Goal: Navigation & Orientation: Find specific page/section

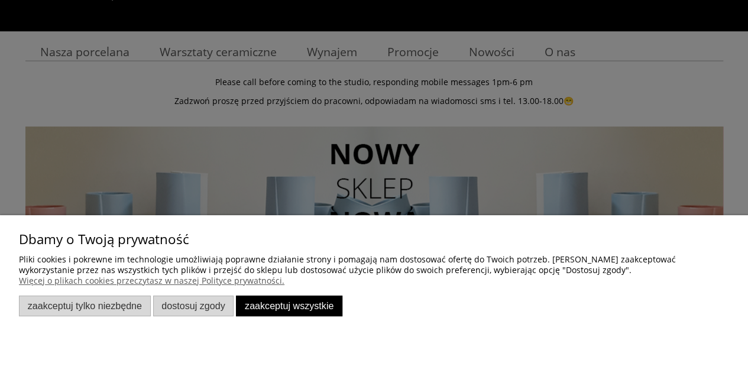
scroll to position [182, 0]
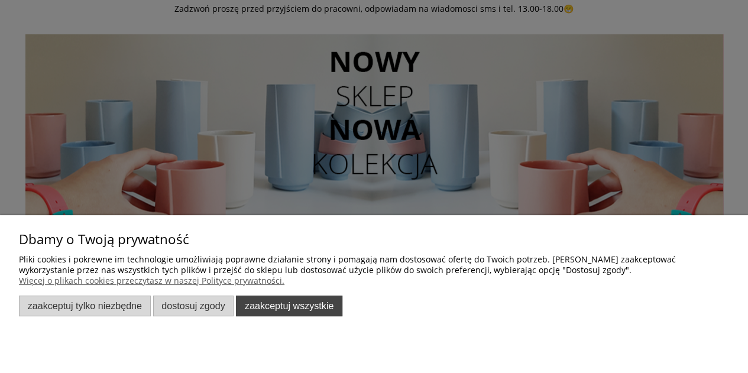
click at [295, 301] on button "Zaakceptuj wszystkie" at bounding box center [289, 306] width 106 height 21
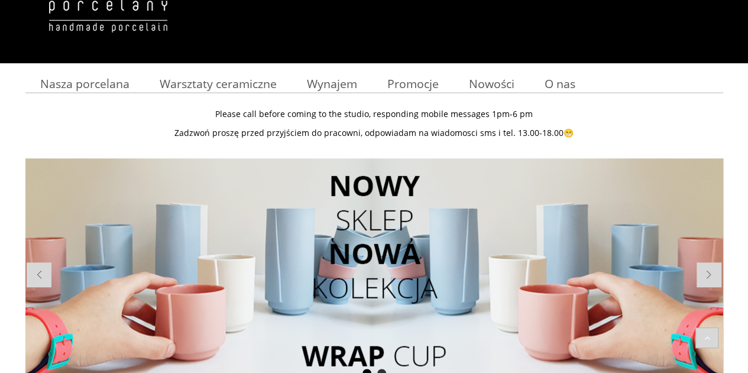
scroll to position [0, 0]
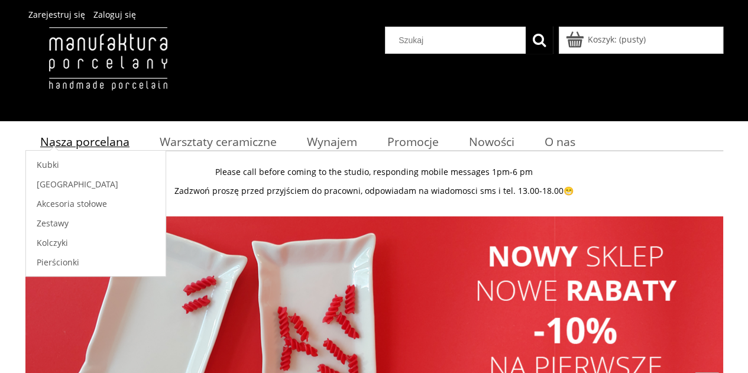
click at [96, 138] on span "Nasza porcelana" at bounding box center [84, 142] width 89 height 16
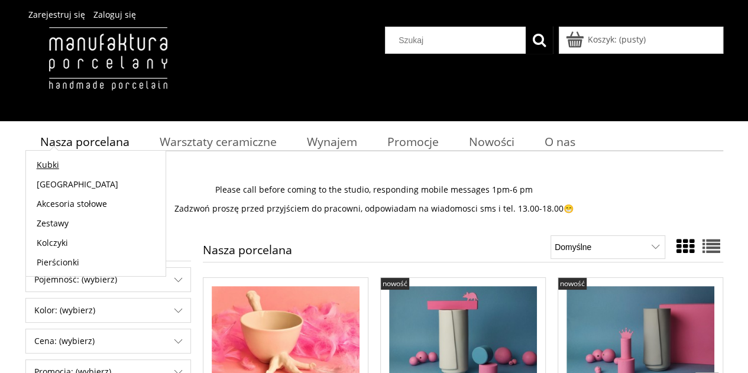
click at [50, 161] on span "Kubki" at bounding box center [48, 164] width 22 height 11
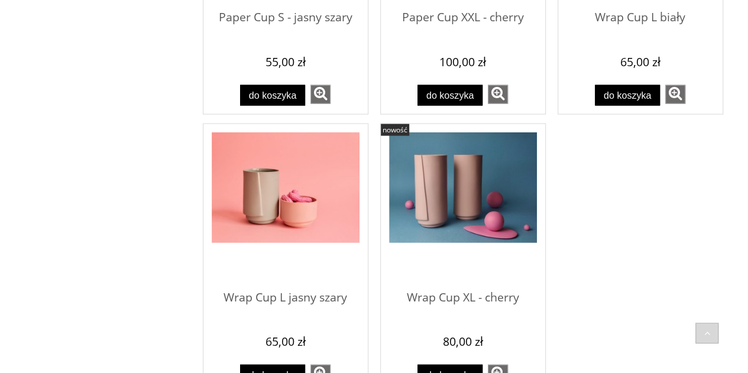
scroll to position [1438, 0]
